Goal: Transaction & Acquisition: Purchase product/service

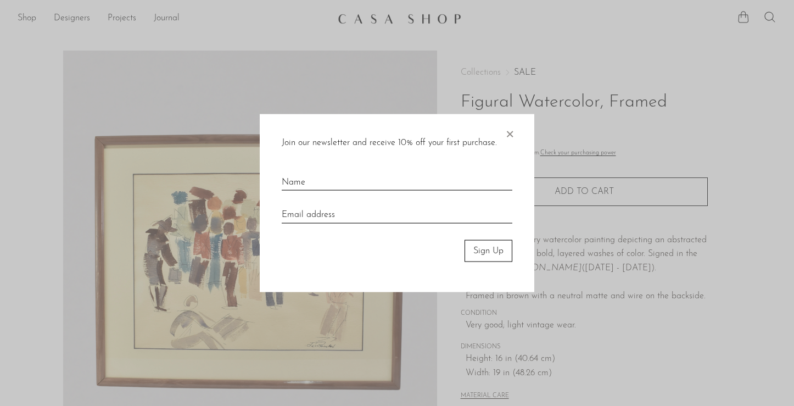
click at [509, 139] on span "×" at bounding box center [509, 131] width 11 height 35
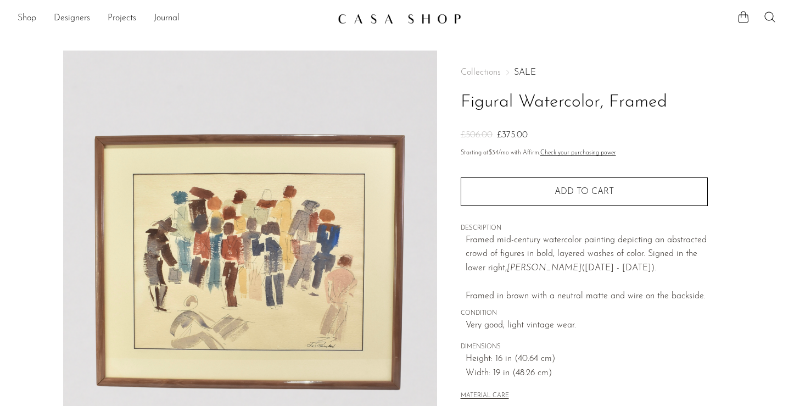
click at [18, 20] on link "Shop" at bounding box center [27, 19] width 19 height 14
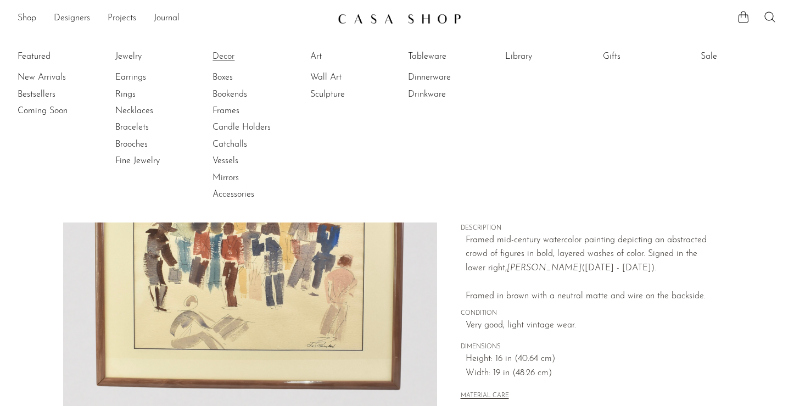
click at [222, 52] on link "Decor" at bounding box center [253, 57] width 82 height 12
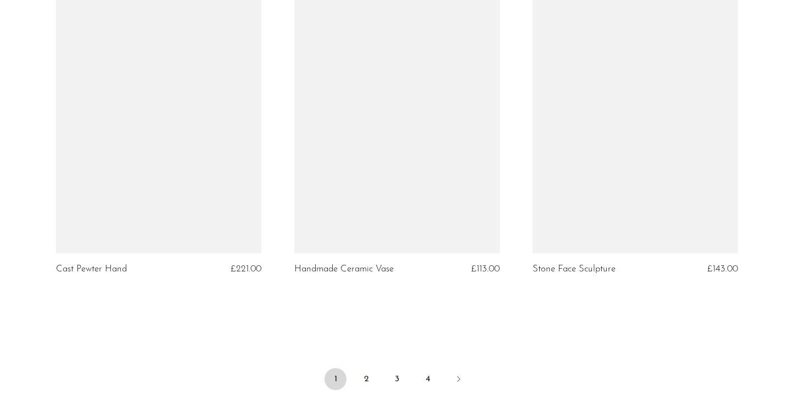
scroll to position [3888, 0]
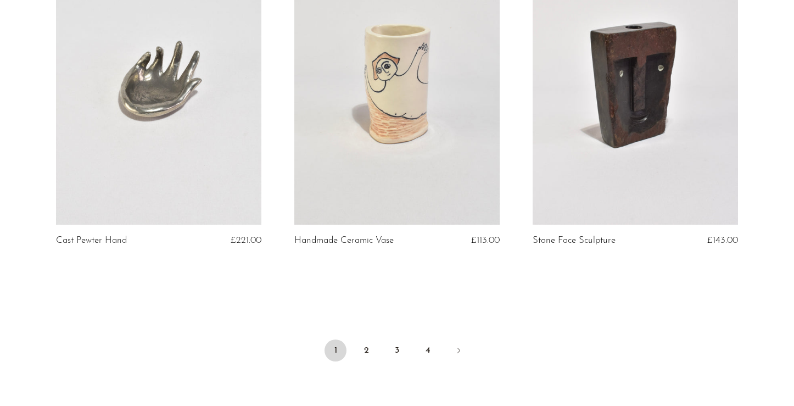
click at [211, 152] on link at bounding box center [158, 80] width 205 height 287
click at [369, 350] on link "2" at bounding box center [366, 350] width 22 height 22
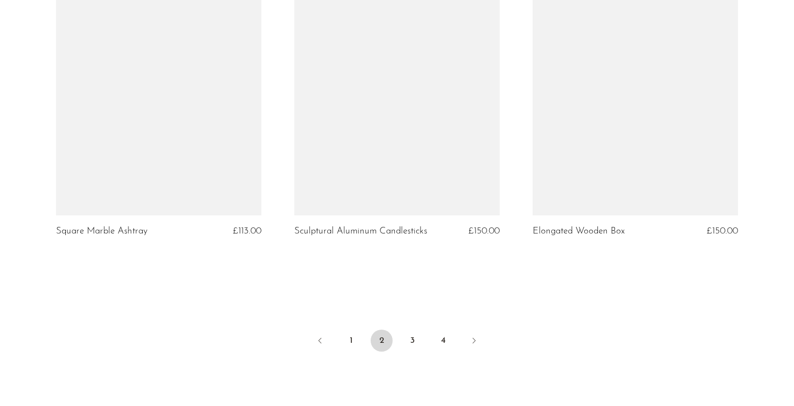
scroll to position [3951, 0]
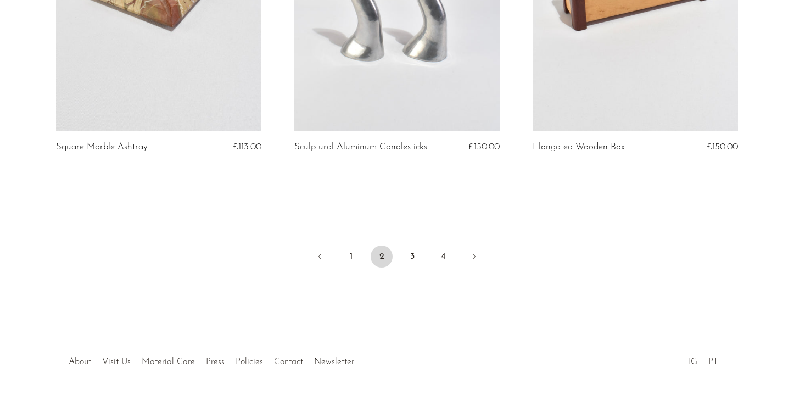
click at [405, 270] on ul "1 2 3 4" at bounding box center [397, 257] width 703 height 33
click at [405, 264] on link "3" at bounding box center [412, 256] width 22 height 22
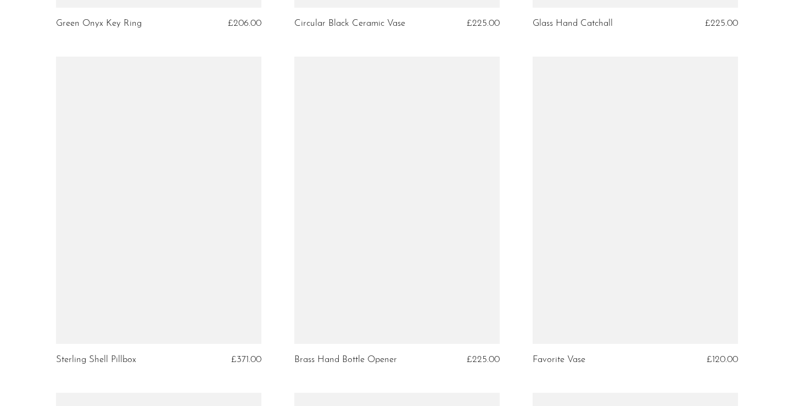
scroll to position [2776, 0]
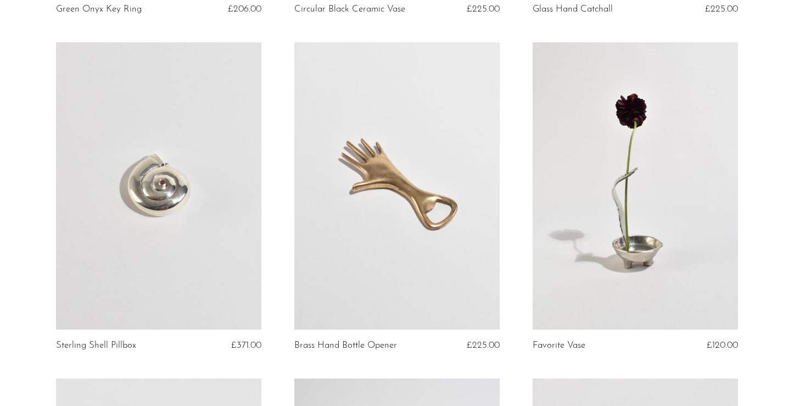
click at [170, 164] on link at bounding box center [158, 185] width 205 height 287
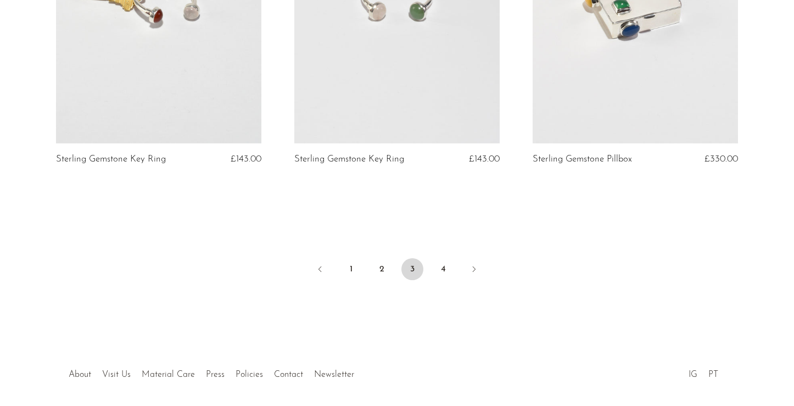
scroll to position [4015, 0]
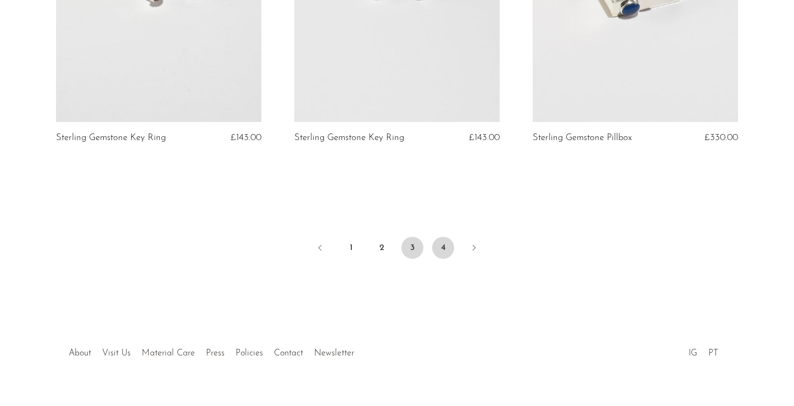
click at [439, 237] on link "4" at bounding box center [443, 248] width 22 height 22
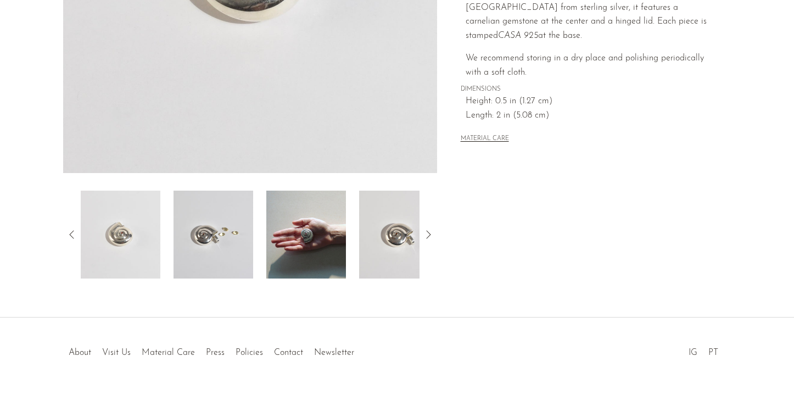
scroll to position [309, 0]
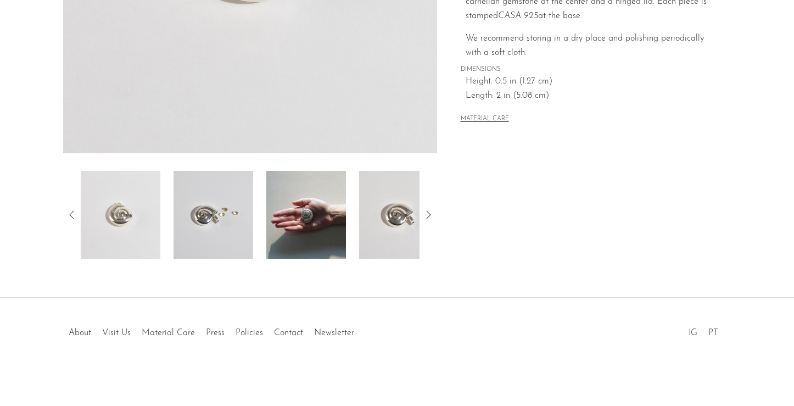
click at [315, 197] on img at bounding box center [306, 215] width 80 height 88
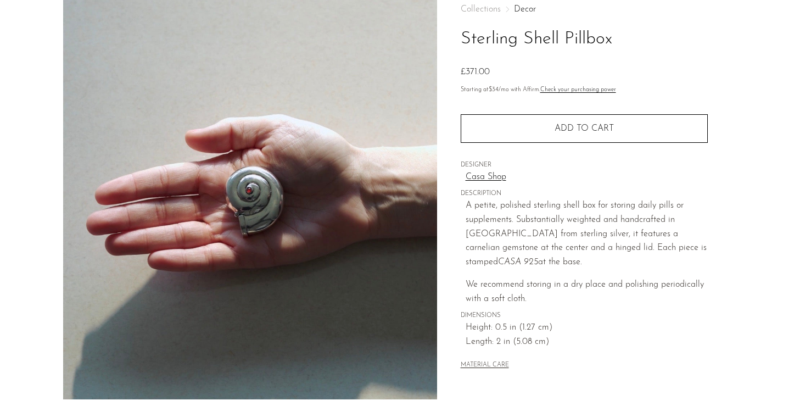
scroll to position [27, 0]
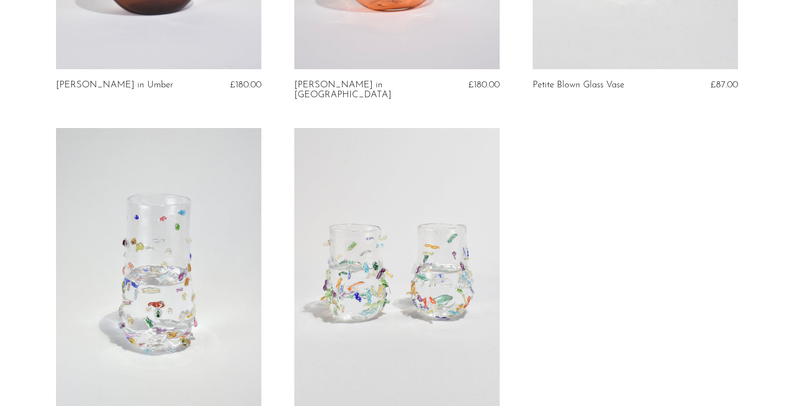
scroll to position [2114, 0]
